Goal: Transaction & Acquisition: Purchase product/service

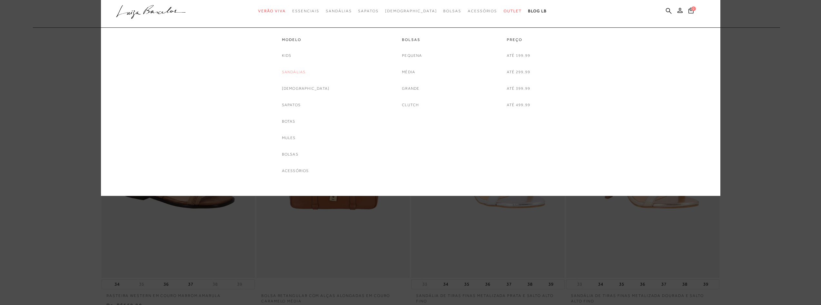
click at [306, 71] on link "Sandálias" at bounding box center [294, 72] width 24 height 7
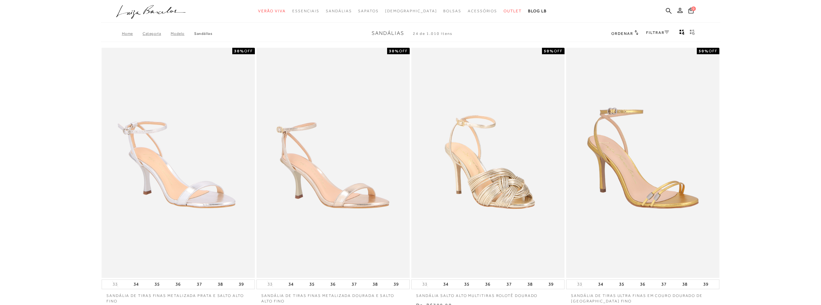
click at [652, 33] on link "FILTRAR" at bounding box center [657, 32] width 23 height 5
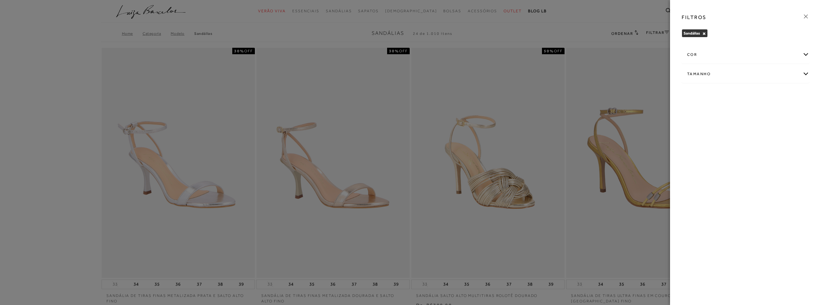
click at [701, 71] on div "Tamanho" at bounding box center [745, 73] width 127 height 17
click at [737, 129] on span "37" at bounding box center [733, 128] width 9 height 5
click at [734, 129] on input "37" at bounding box center [731, 130] width 6 height 6
checkbox input "true"
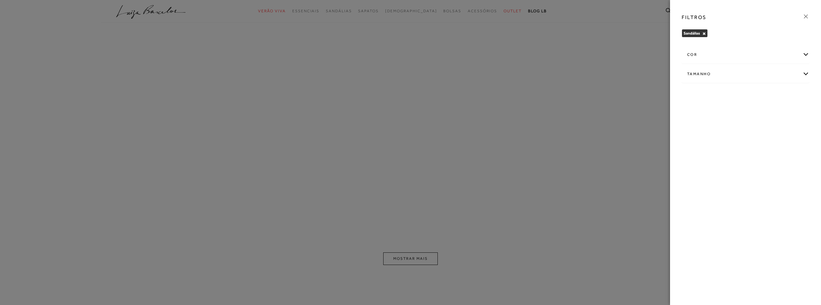
click at [807, 15] on icon at bounding box center [805, 16] width 7 height 7
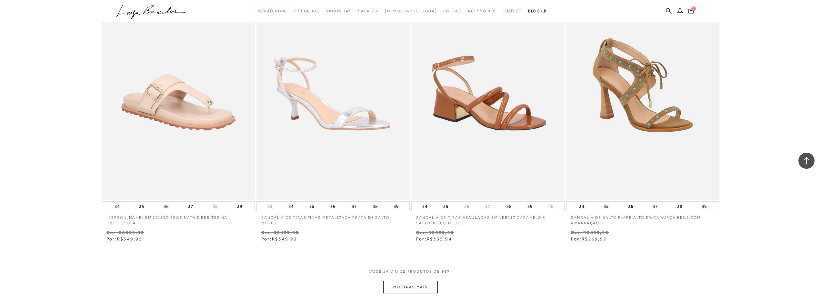
scroll to position [677, 0]
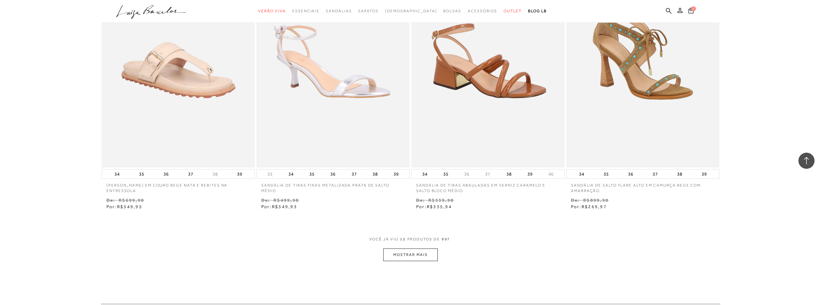
click at [416, 253] on button "MOSTRAR MAIS" at bounding box center [410, 254] width 54 height 13
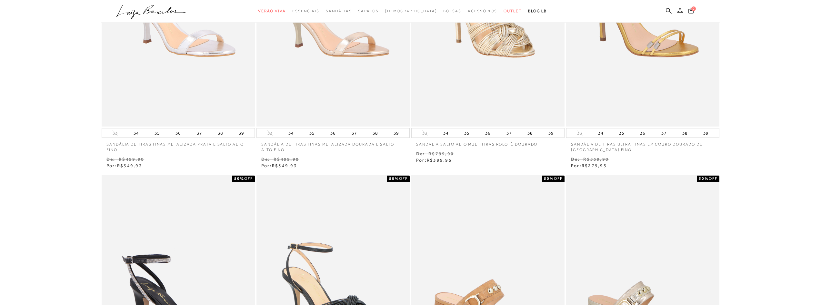
scroll to position [0, 0]
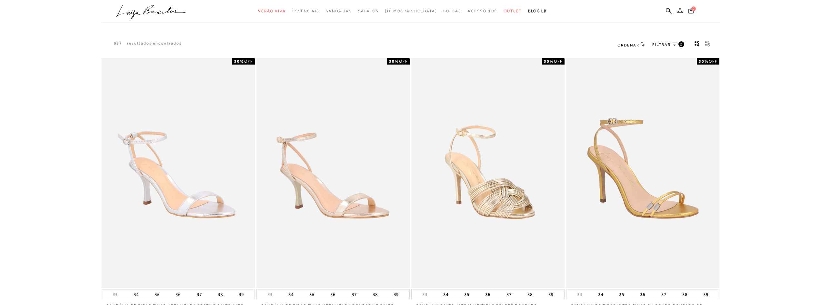
click at [674, 43] on icon at bounding box center [674, 44] width 5 height 3
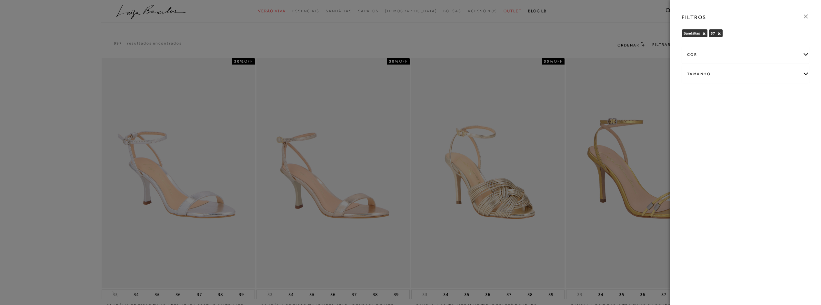
click at [705, 55] on div "cor" at bounding box center [745, 54] width 127 height 17
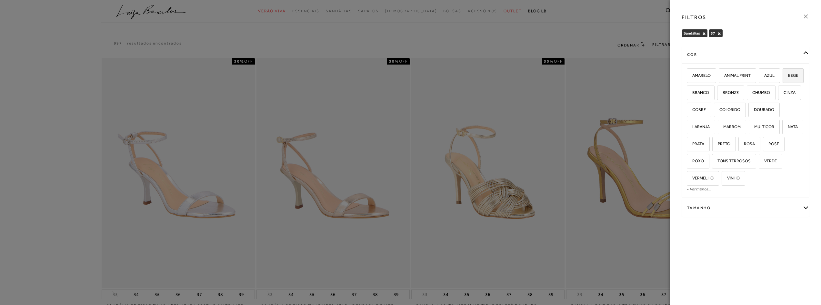
click at [783, 78] on span "BEGE" at bounding box center [790, 75] width 15 height 5
click at [781, 80] on input "BEGE" at bounding box center [784, 76] width 6 height 6
checkbox input "true"
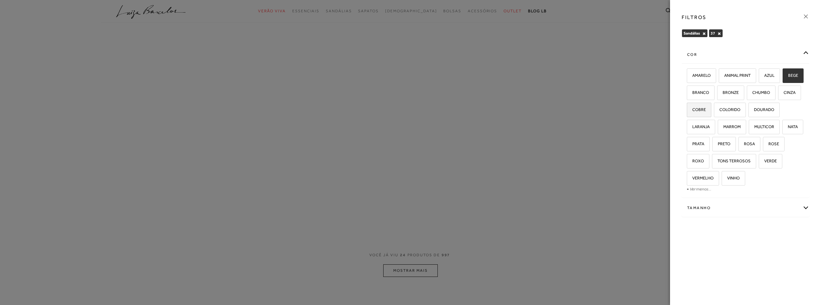
click at [706, 108] on span "COBRE" at bounding box center [696, 109] width 18 height 5
click at [692, 108] on input "COBRE" at bounding box center [689, 110] width 6 height 6
checkbox input "true"
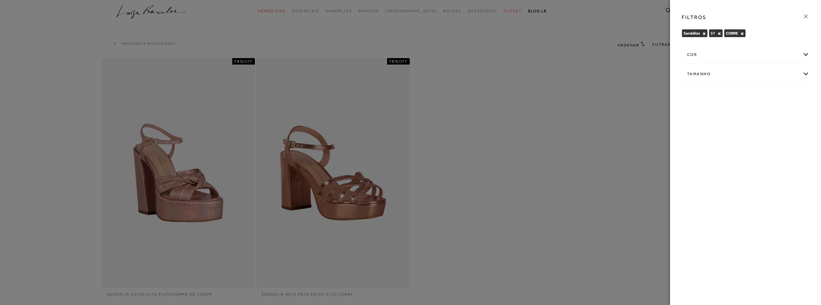
click at [726, 58] on div "cor" at bounding box center [745, 54] width 127 height 17
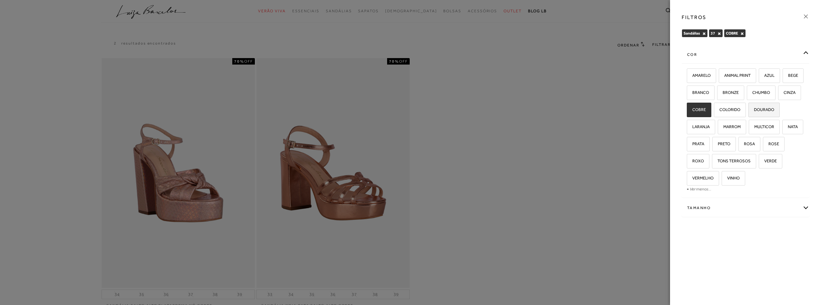
click at [749, 112] on span "DOURADO" at bounding box center [761, 109] width 25 height 5
click at [747, 114] on input "DOURADO" at bounding box center [750, 110] width 6 height 6
checkbox input "true"
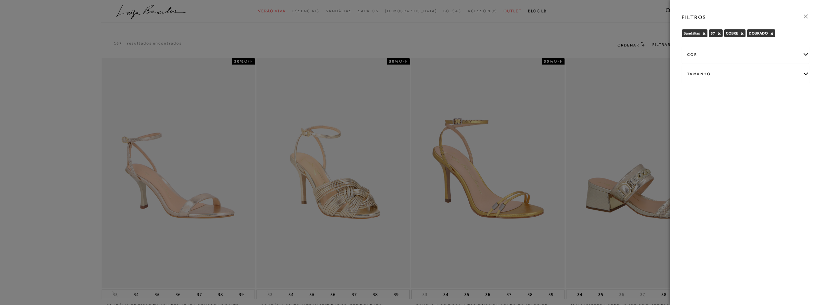
click at [723, 58] on div "cor" at bounding box center [745, 54] width 127 height 17
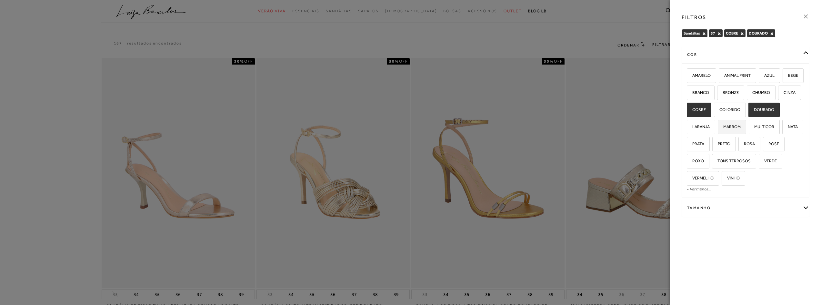
click at [740, 127] on span "MARROM" at bounding box center [729, 126] width 22 height 5
click at [723, 127] on input "MARROM" at bounding box center [720, 127] width 6 height 6
checkbox input "true"
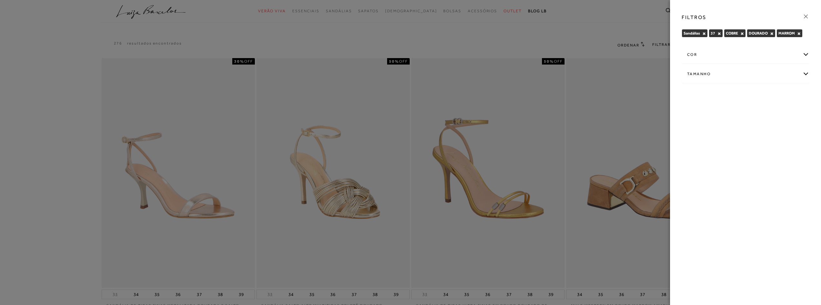
click at [806, 15] on icon at bounding box center [805, 16] width 7 height 7
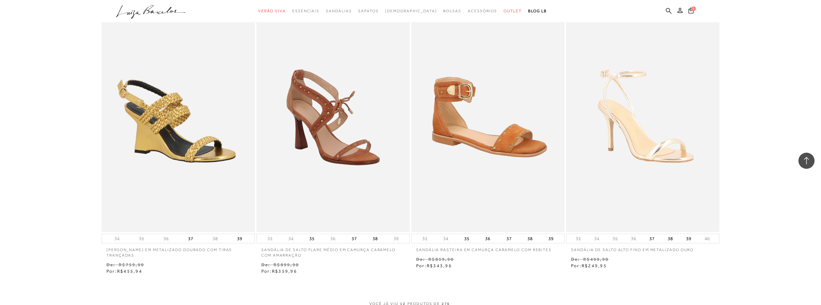
scroll to position [774, 0]
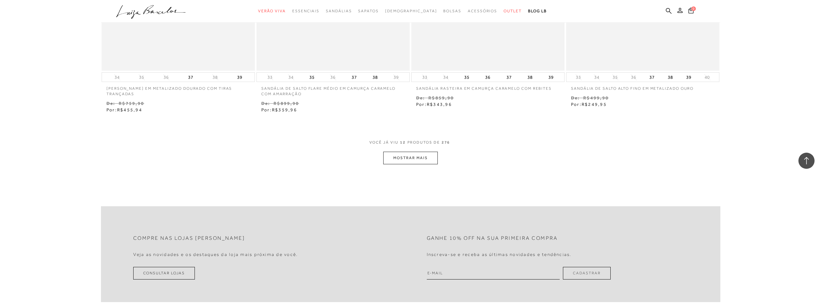
click at [413, 163] on button "MOSTRAR MAIS" at bounding box center [410, 158] width 54 height 13
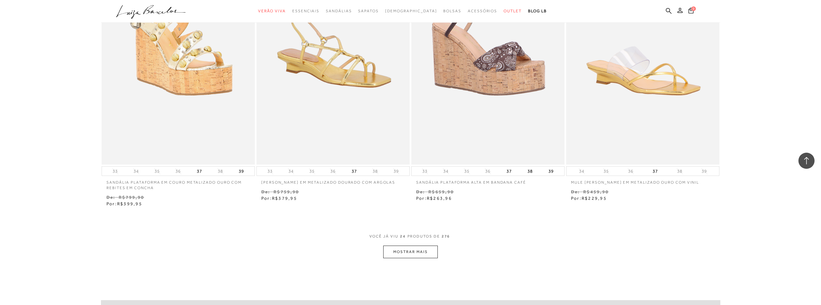
scroll to position [1612, 0]
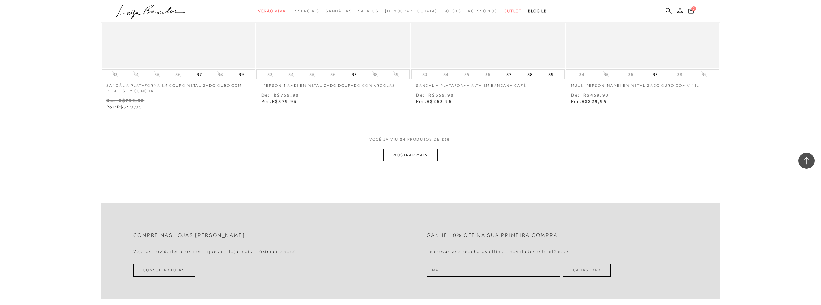
click at [421, 157] on button "MOSTRAR MAIS" at bounding box center [410, 155] width 54 height 13
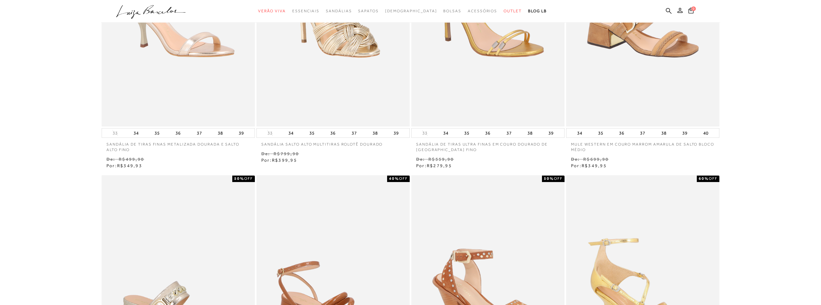
scroll to position [0, 0]
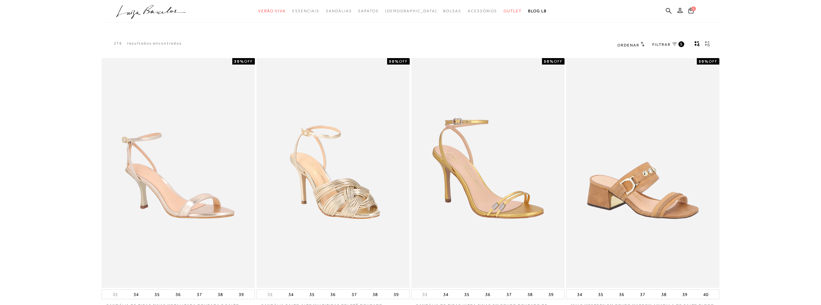
click at [708, 45] on icon "gridText6Desc" at bounding box center [707, 44] width 5 height 6
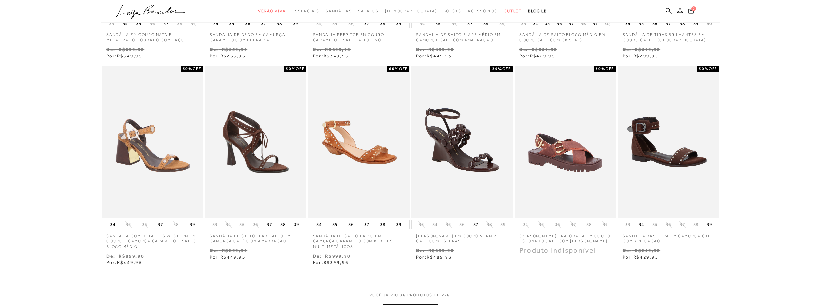
scroll to position [322, 0]
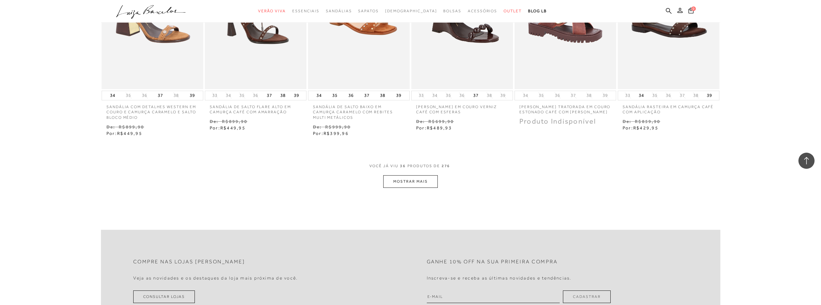
click at [429, 183] on button "MOSTRAR MAIS" at bounding box center [410, 181] width 54 height 13
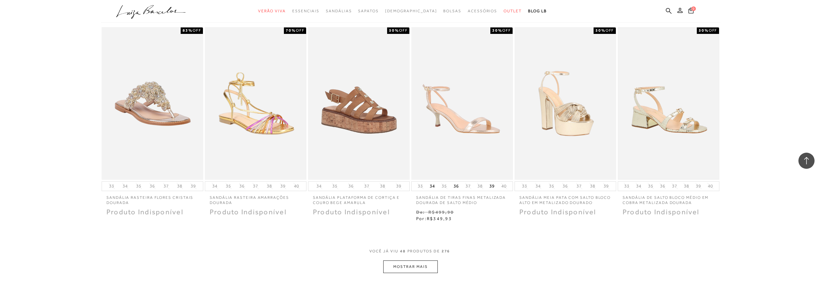
scroll to position [709, 0]
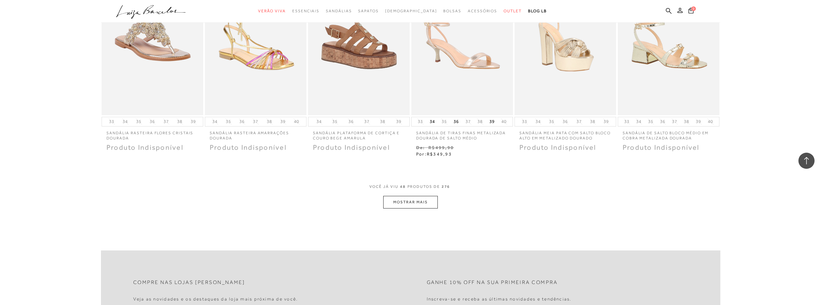
click at [426, 194] on div "VOCê JÁ VIU 48 PRODUTOS DE 276" at bounding box center [410, 190] width 83 height 12
click at [413, 205] on button "MOSTRAR MAIS" at bounding box center [410, 202] width 54 height 13
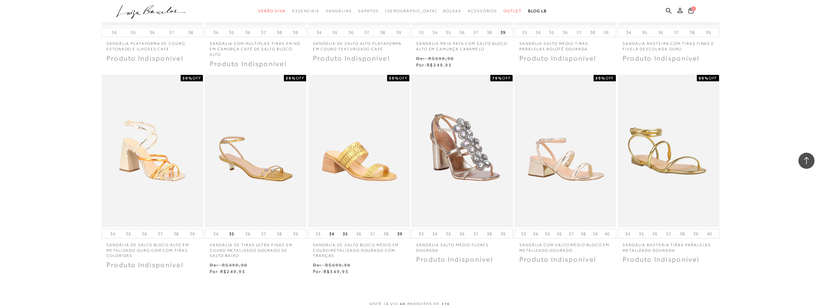
scroll to position [1129, 0]
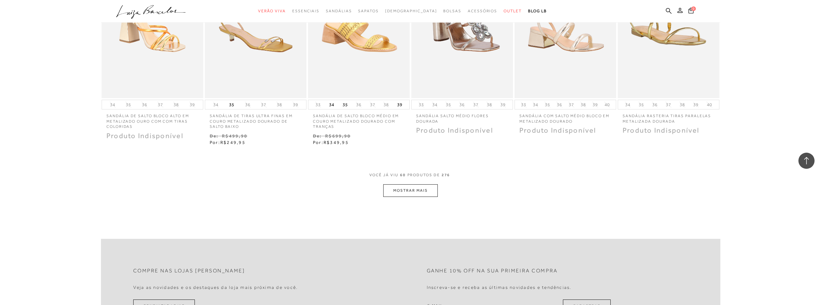
click at [423, 189] on button "MOSTRAR MAIS" at bounding box center [410, 190] width 54 height 13
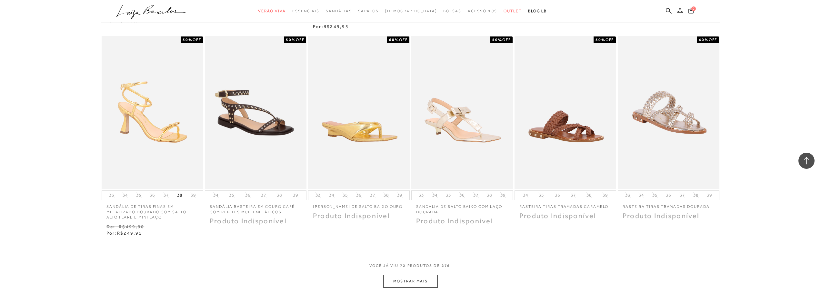
scroll to position [1516, 0]
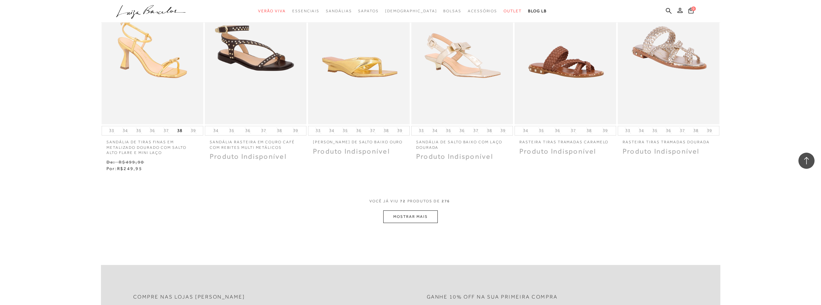
click at [412, 217] on button "MOSTRAR MAIS" at bounding box center [410, 216] width 54 height 13
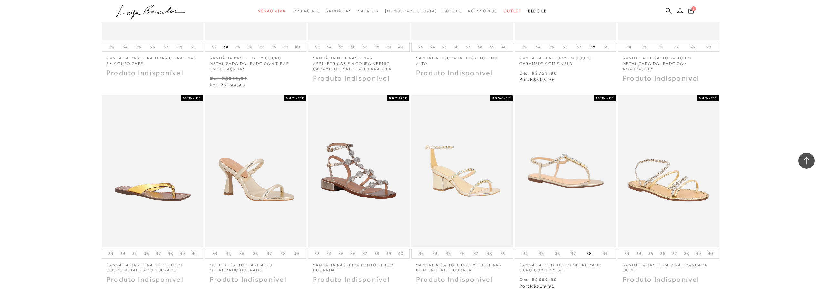
scroll to position [1935, 0]
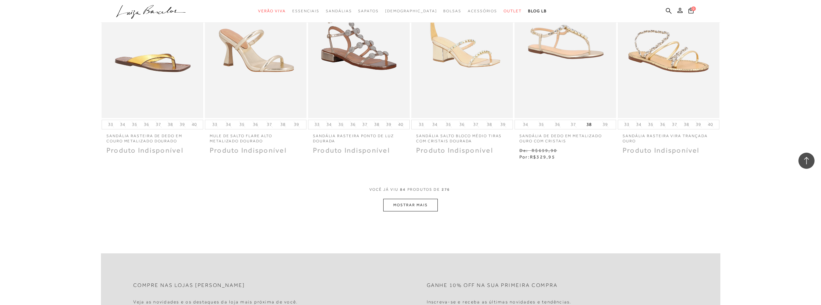
click at [420, 205] on button "MOSTRAR MAIS" at bounding box center [410, 205] width 54 height 13
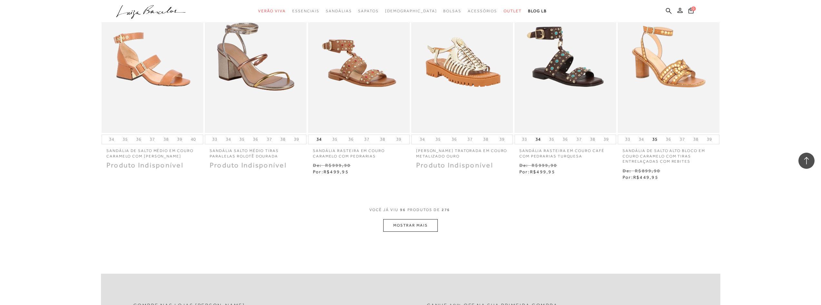
scroll to position [2354, 0]
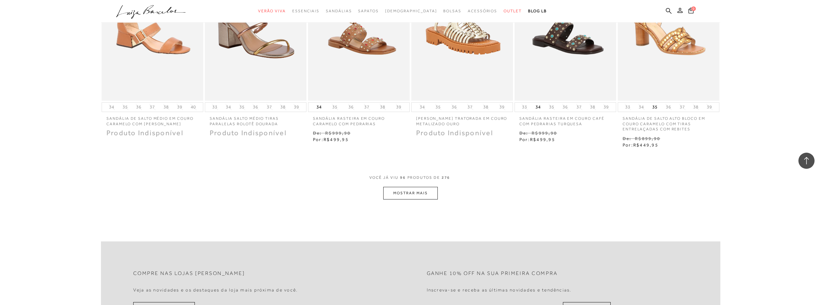
click at [422, 188] on button "MOSTRAR MAIS" at bounding box center [410, 193] width 54 height 13
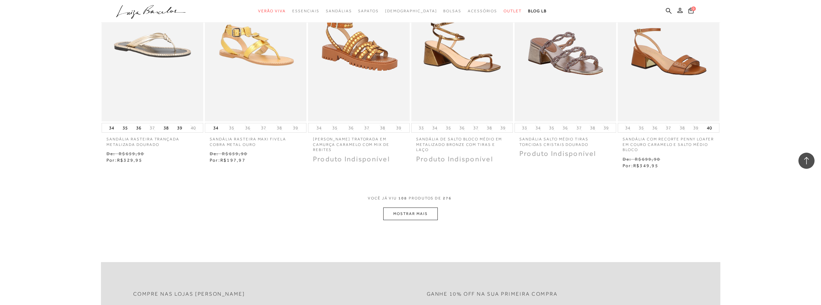
scroll to position [2773, 0]
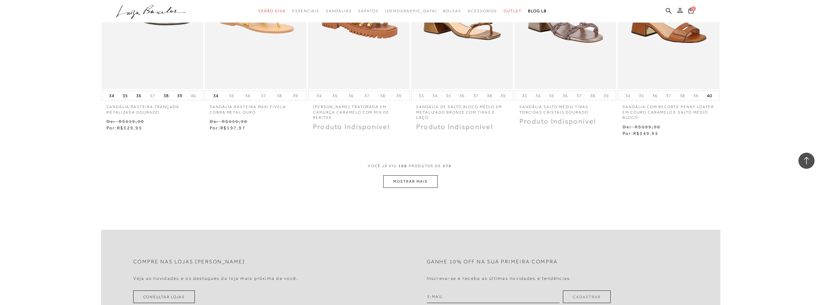
click at [420, 179] on button "MOSTRAR MAIS" at bounding box center [410, 181] width 54 height 13
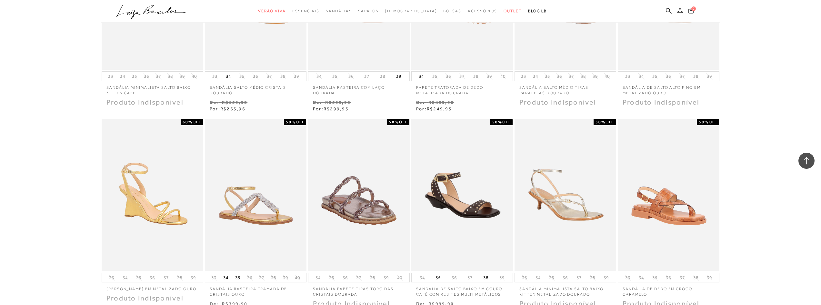
scroll to position [3128, 0]
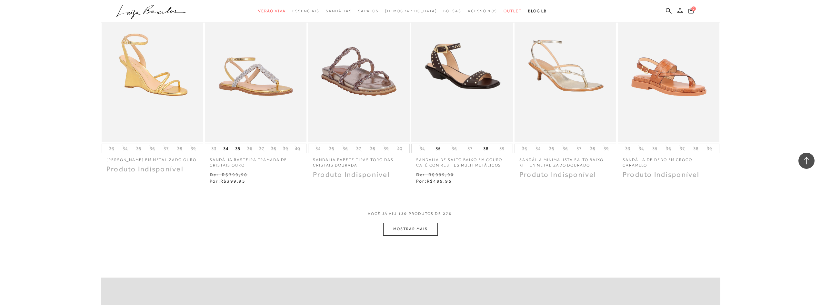
click at [411, 224] on button "MOSTRAR MAIS" at bounding box center [410, 229] width 54 height 13
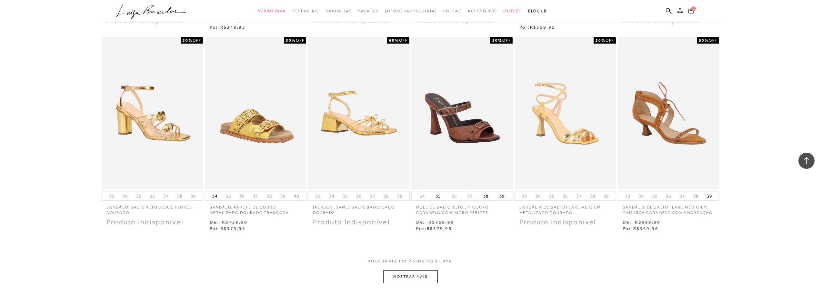
scroll to position [3515, 0]
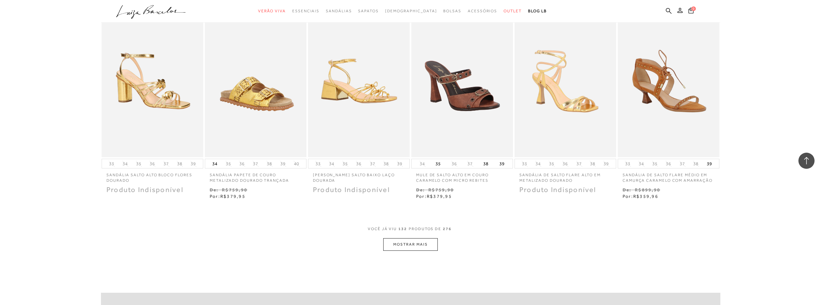
click at [411, 243] on button "MOSTRAR MAIS" at bounding box center [410, 244] width 54 height 13
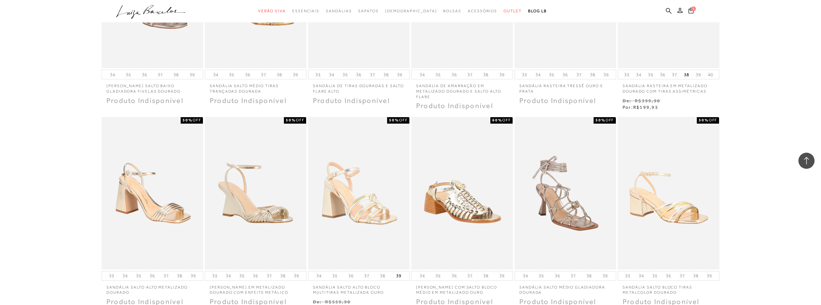
scroll to position [3934, 0]
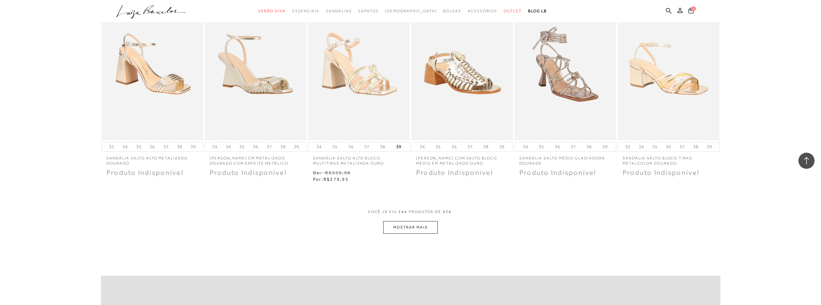
click at [422, 223] on button "MOSTRAR MAIS" at bounding box center [410, 227] width 54 height 13
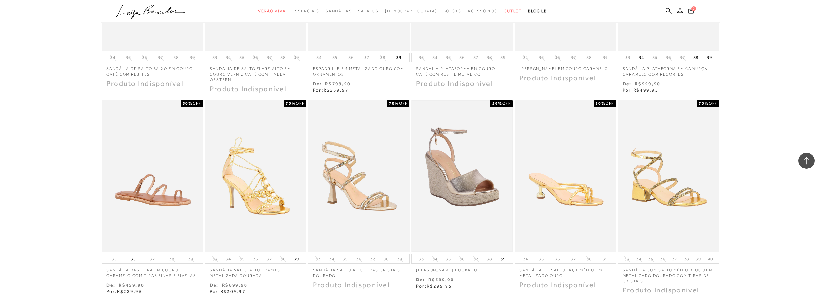
scroll to position [4386, 0]
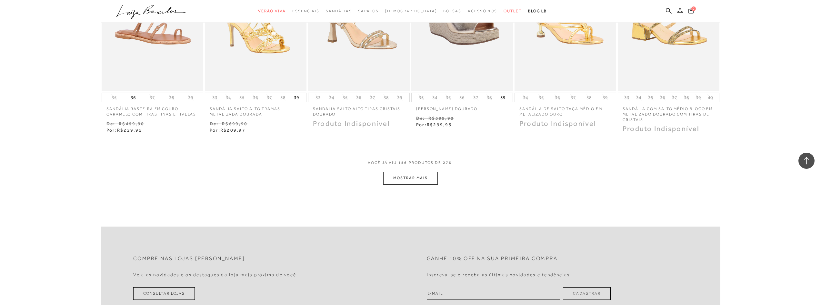
click at [423, 176] on button "MOSTRAR MAIS" at bounding box center [410, 178] width 54 height 13
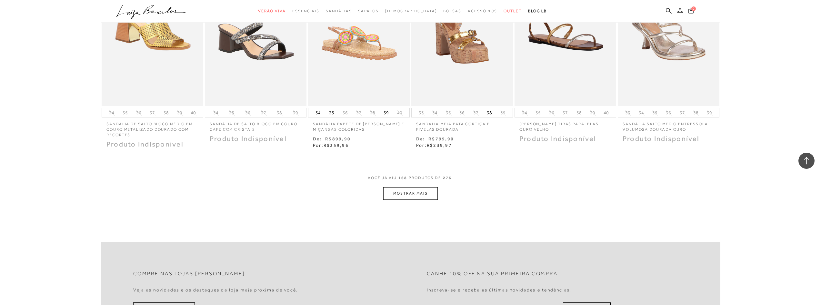
scroll to position [4797, 0]
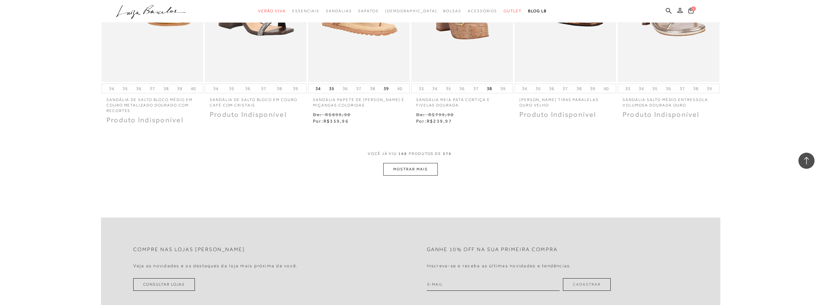
click at [424, 168] on button "MOSTRAR MAIS" at bounding box center [410, 169] width 54 height 13
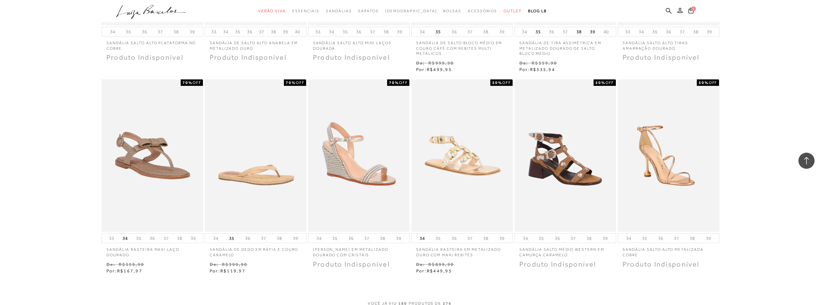
scroll to position [5184, 0]
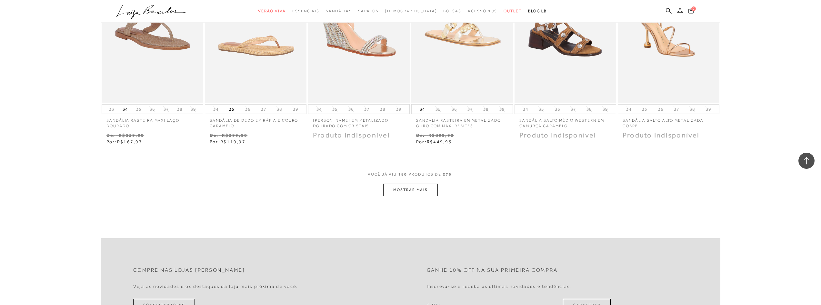
click at [421, 185] on button "MOSTRAR MAIS" at bounding box center [410, 189] width 54 height 13
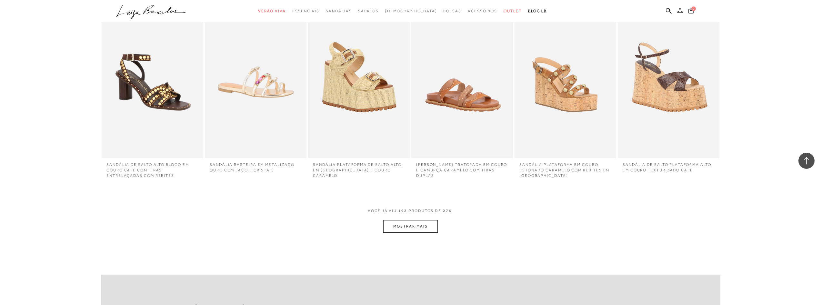
scroll to position [5530, 0]
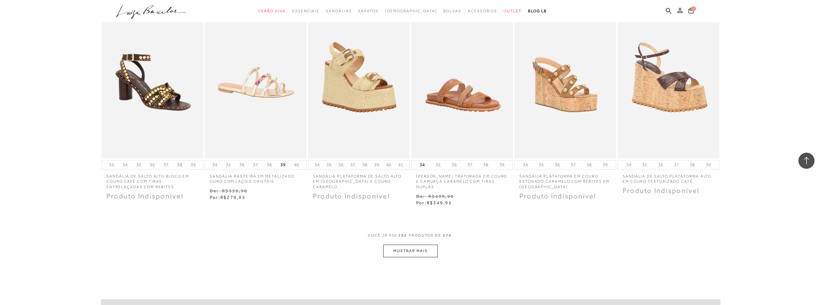
click at [410, 249] on button "MOSTRAR MAIS" at bounding box center [410, 250] width 54 height 13
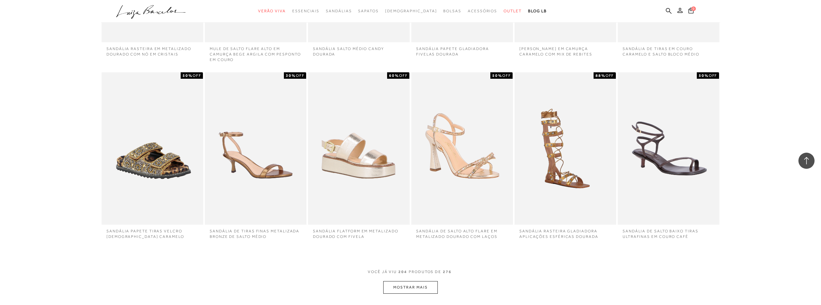
scroll to position [5950, 0]
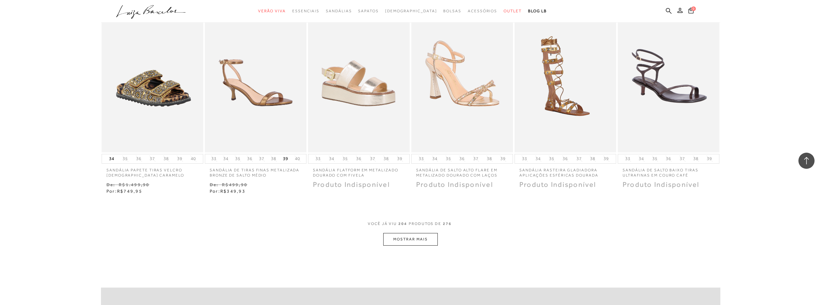
click at [413, 235] on button "MOSTRAR MAIS" at bounding box center [410, 239] width 54 height 13
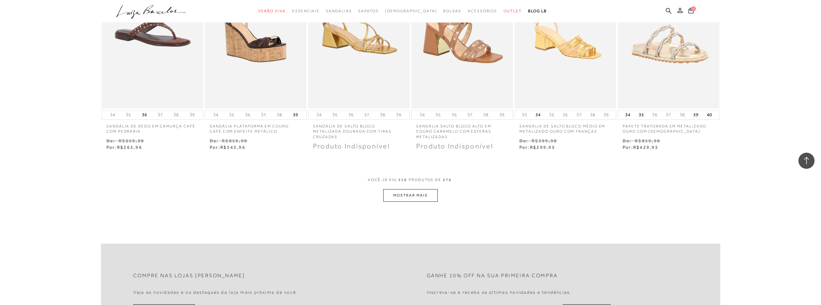
scroll to position [6498, 0]
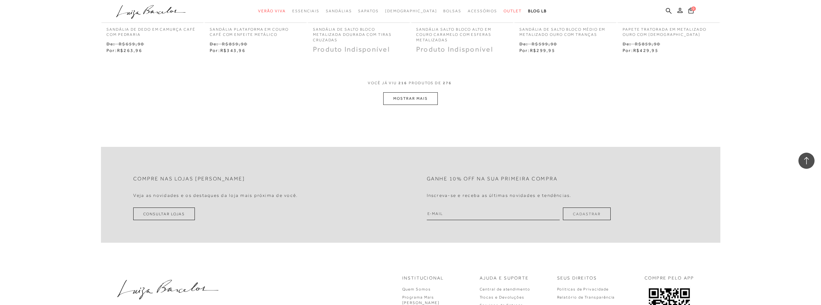
click at [417, 93] on button "MOSTRAR MAIS" at bounding box center [410, 98] width 54 height 13
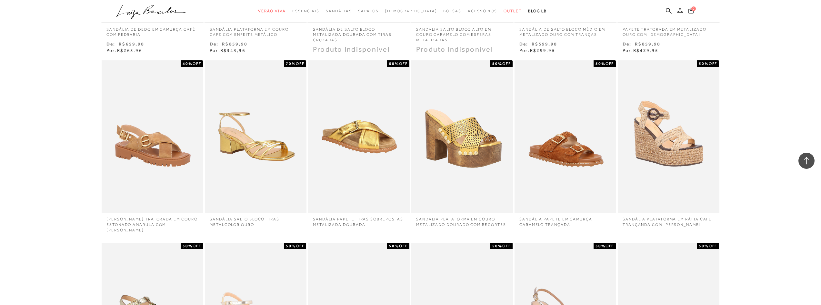
click at [807, 160] on icon at bounding box center [806, 160] width 8 height 8
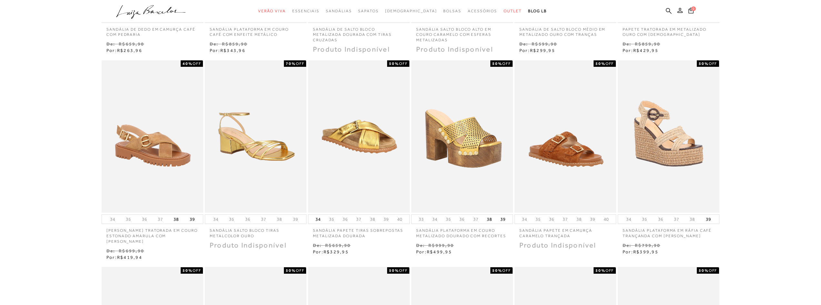
scroll to position [0, 0]
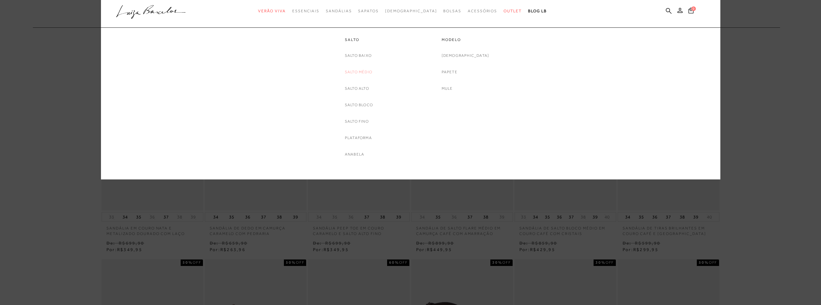
click at [353, 71] on link "Salto Médio" at bounding box center [358, 72] width 27 height 7
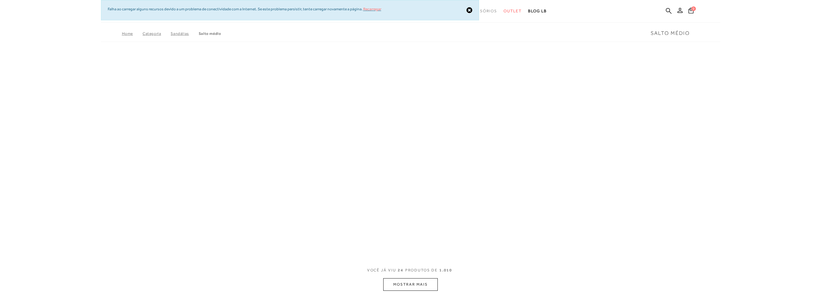
click at [370, 9] on link "Recarregar" at bounding box center [372, 9] width 18 height 5
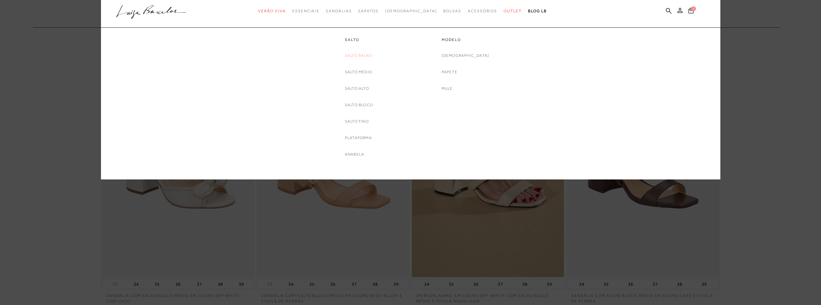
click at [358, 55] on link "Salto Baixo" at bounding box center [358, 55] width 27 height 7
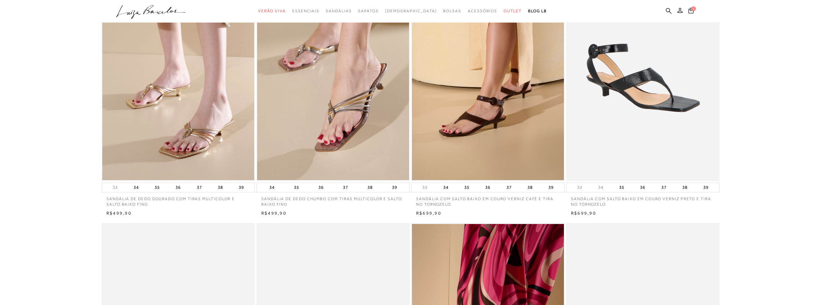
scroll to position [64, 0]
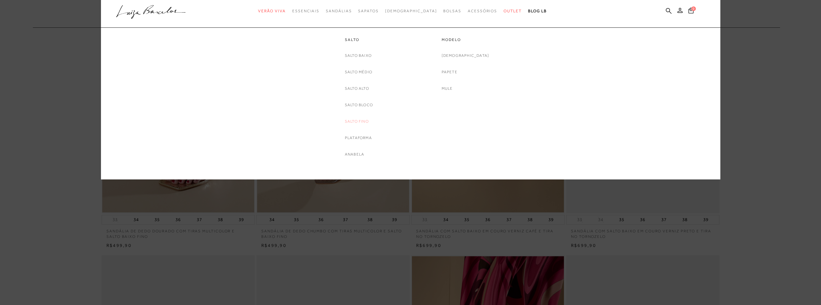
click at [352, 121] on link "Salto Fino" at bounding box center [357, 121] width 24 height 7
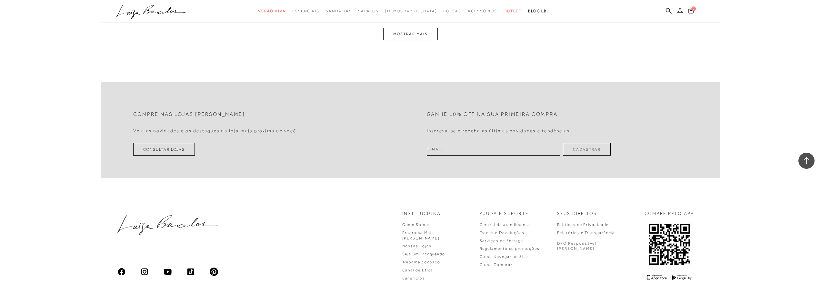
scroll to position [1580, 0]
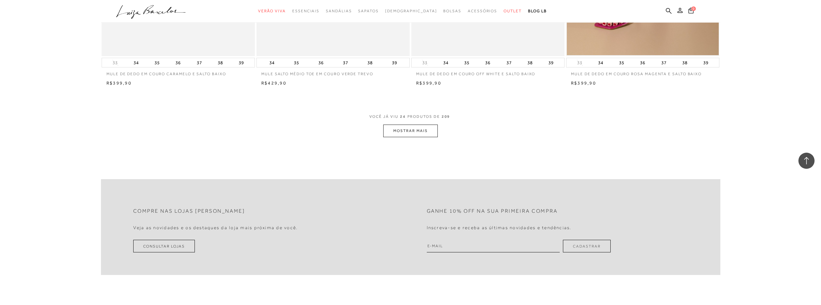
click at [420, 133] on button "MOSTRAR MAIS" at bounding box center [410, 130] width 54 height 13
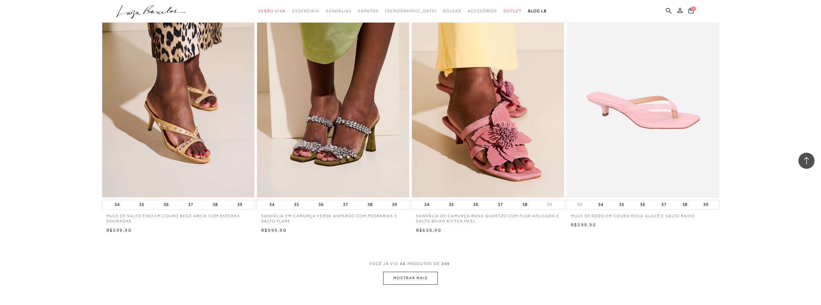
scroll to position [3160, 0]
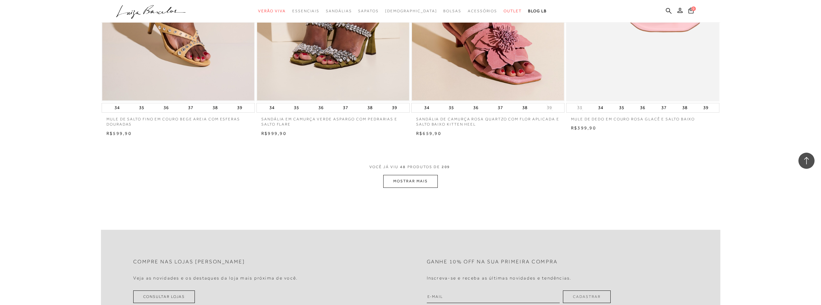
click at [420, 182] on button "MOSTRAR MAIS" at bounding box center [410, 181] width 54 height 13
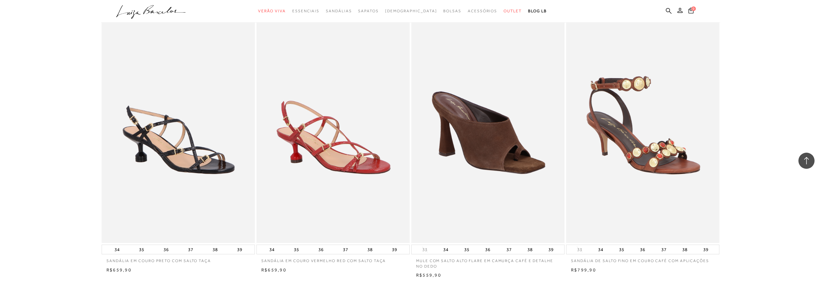
scroll to position [4740, 0]
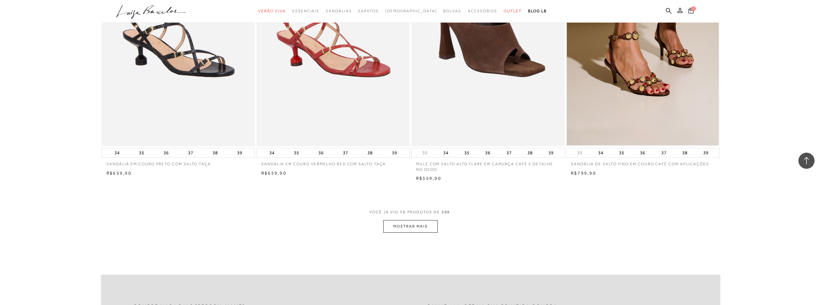
click at [430, 225] on button "MOSTRAR MAIS" at bounding box center [410, 226] width 54 height 13
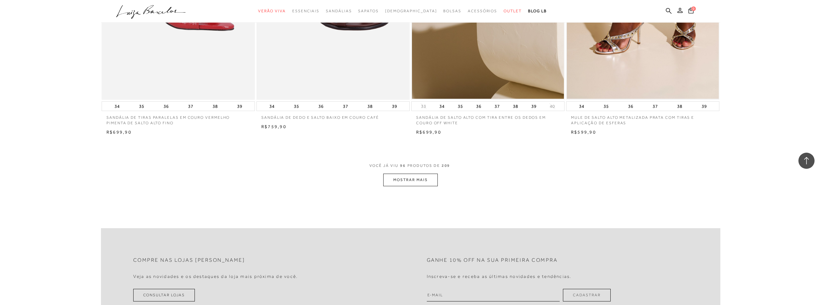
scroll to position [6450, 0]
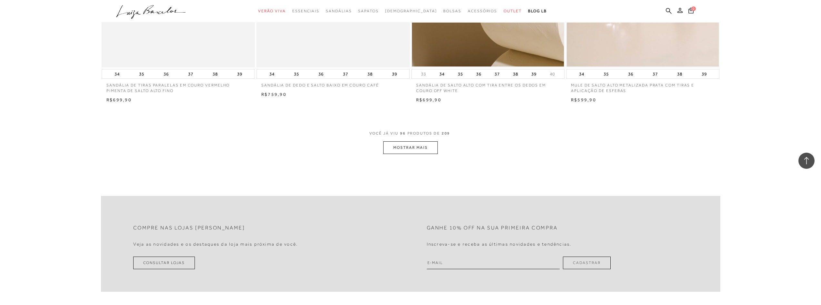
click at [407, 150] on button "MOSTRAR MAIS" at bounding box center [410, 147] width 54 height 13
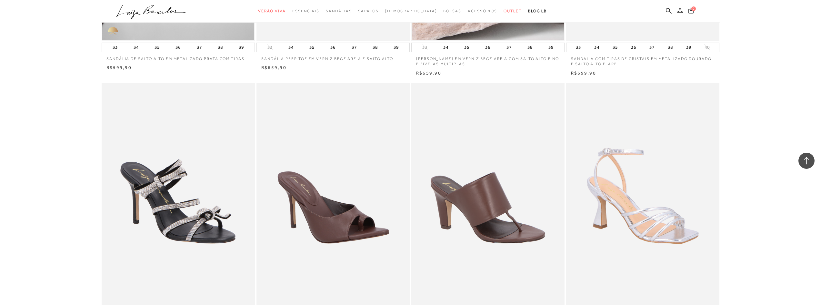
scroll to position [7997, 0]
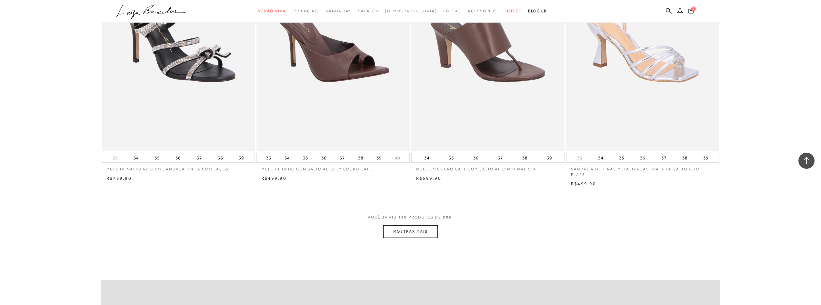
click at [419, 231] on button "MOSTRAR MAIS" at bounding box center [410, 231] width 54 height 13
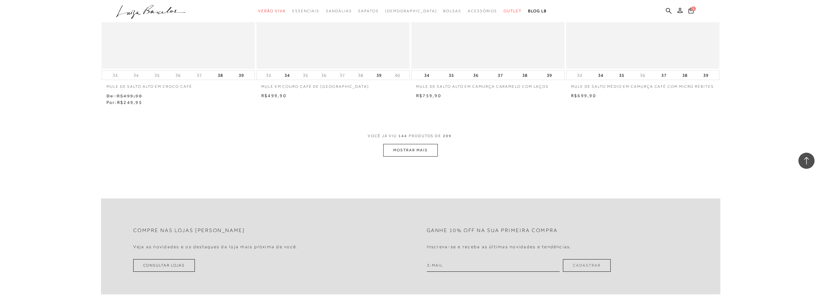
scroll to position [9739, 0]
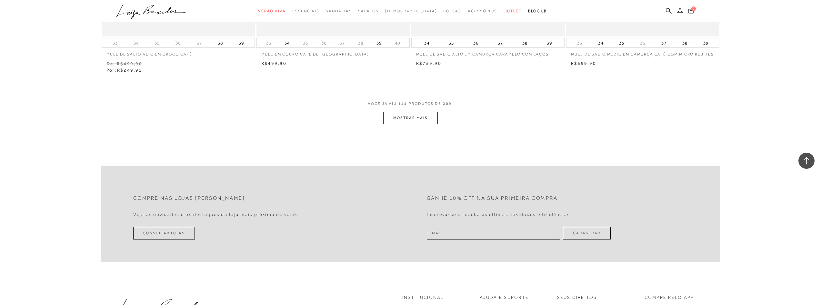
click at [425, 123] on button "MOSTRAR MAIS" at bounding box center [410, 118] width 54 height 13
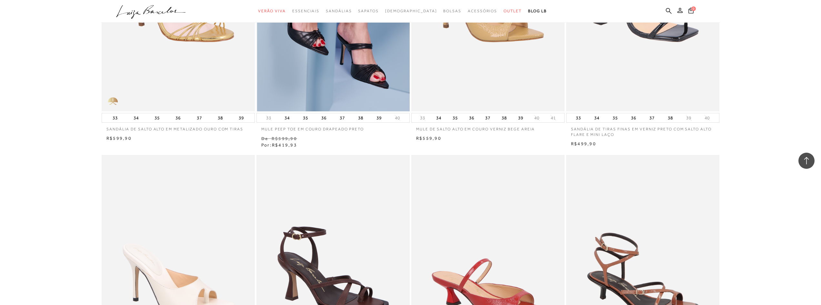
scroll to position [10448, 0]
